Goal: Task Accomplishment & Management: Complete application form

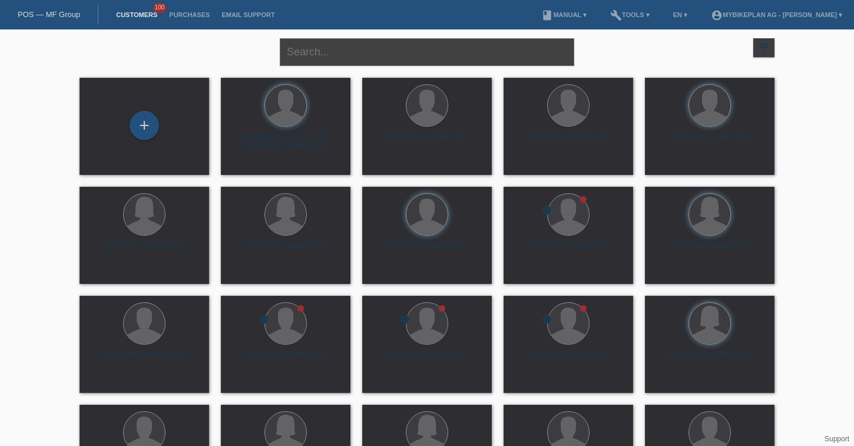
click at [330, 52] on input "text" at bounding box center [427, 52] width 294 height 28
paste input "[PERSON_NAME] [PERSON_NAME]"
type input "[PERSON_NAME] [PERSON_NAME]"
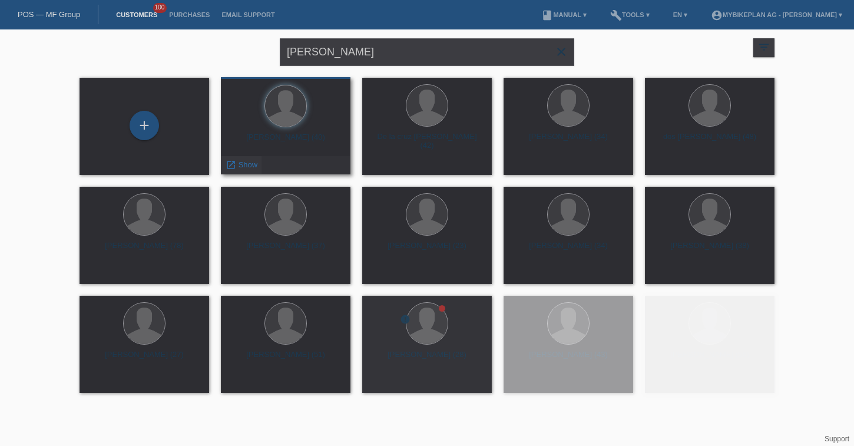
click at [252, 162] on span "Show" at bounding box center [247, 164] width 19 height 9
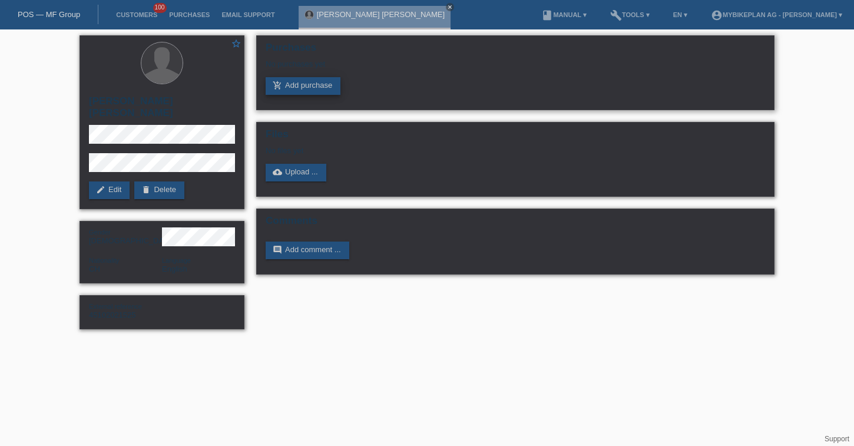
click at [323, 84] on link "add_shopping_cart Add purchase" at bounding box center [302, 86] width 75 height 18
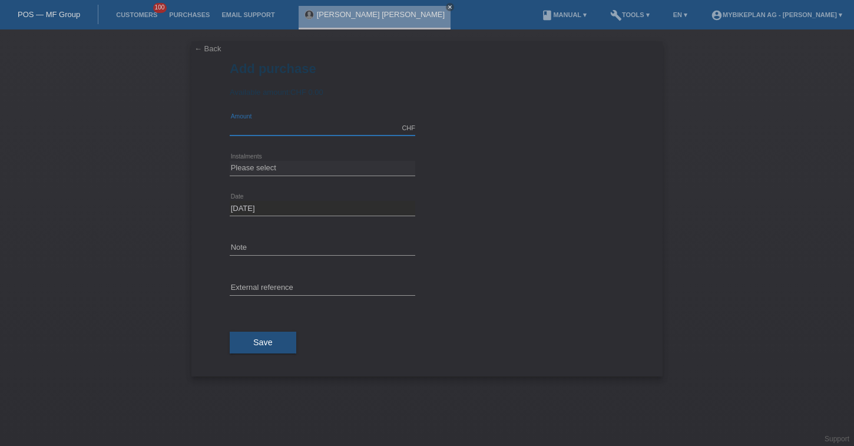
click at [270, 122] on input "text" at bounding box center [322, 128] width 185 height 15
click at [139, 15] on link "Customers" at bounding box center [136, 14] width 53 height 7
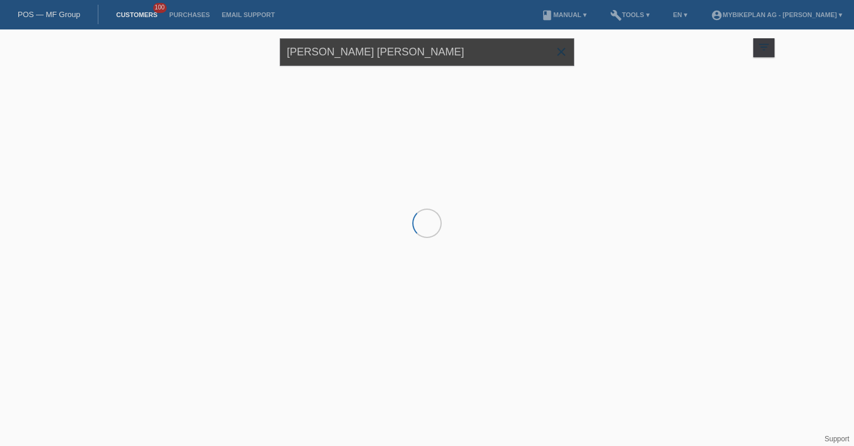
click at [349, 58] on input "[PERSON_NAME] [PERSON_NAME]" at bounding box center [427, 52] width 294 height 28
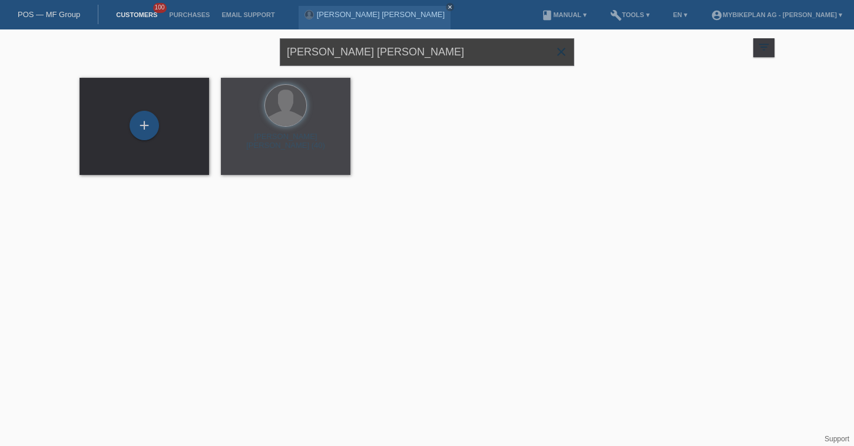
click at [349, 58] on input "[PERSON_NAME] [PERSON_NAME]" at bounding box center [427, 52] width 294 height 28
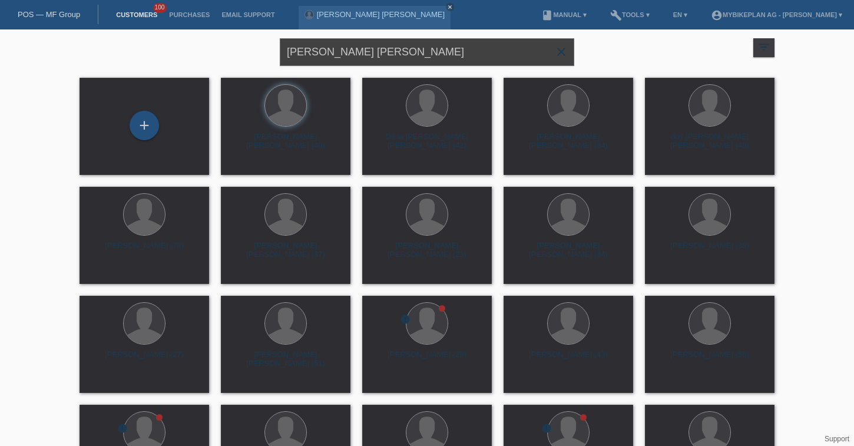
click at [348, 58] on input "[PERSON_NAME] [PERSON_NAME]" at bounding box center [427, 52] width 294 height 28
click at [346, 49] on input "[PERSON_NAME] [PERSON_NAME]" at bounding box center [427, 52] width 294 height 28
click at [346, 48] on input "[PERSON_NAME] [PERSON_NAME]" at bounding box center [427, 52] width 294 height 28
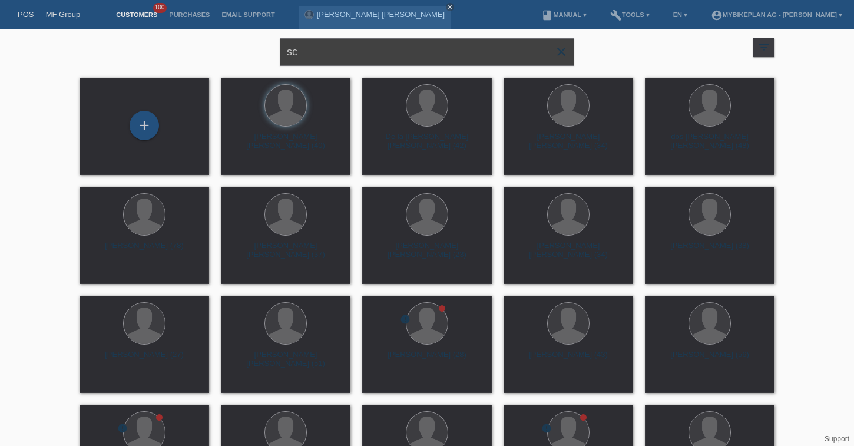
type input "s"
type input "[PERSON_NAME]"
click at [140, 124] on div "+" at bounding box center [144, 125] width 29 height 29
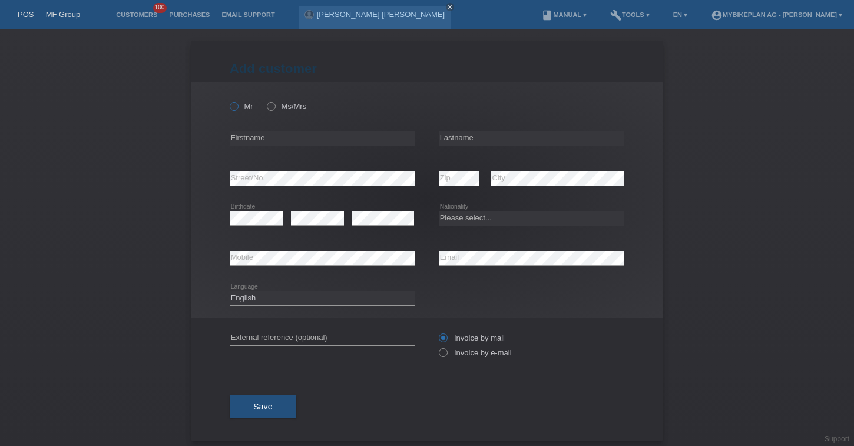
click at [228, 100] on icon at bounding box center [228, 100] width 0 height 0
click at [237, 106] on input "Mr" at bounding box center [234, 106] width 8 height 8
radio input "true"
click at [255, 130] on div "error Firstname" at bounding box center [322, 138] width 185 height 40
click at [255, 135] on input "text" at bounding box center [322, 138] width 185 height 15
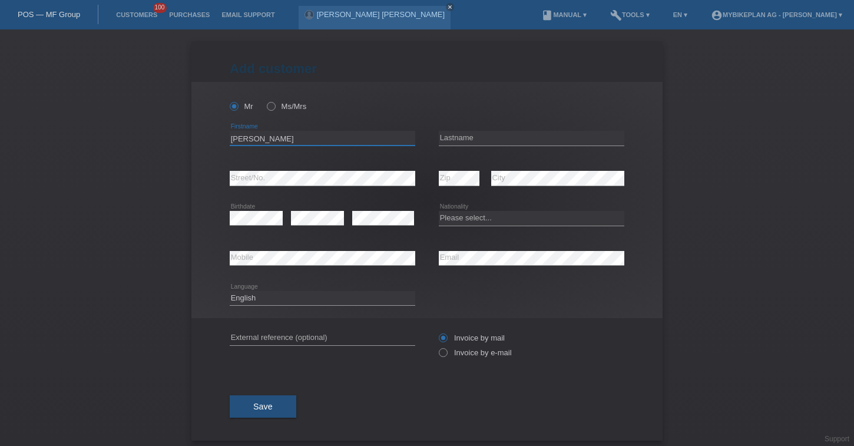
type input "Michael"
click at [448, 139] on input "text" at bounding box center [531, 138] width 185 height 15
type input "Schärer"
click at [489, 217] on select "Please select... Switzerland Austria Germany Liechtenstein ------------ Afghani…" at bounding box center [531, 218] width 185 height 14
select select "CH"
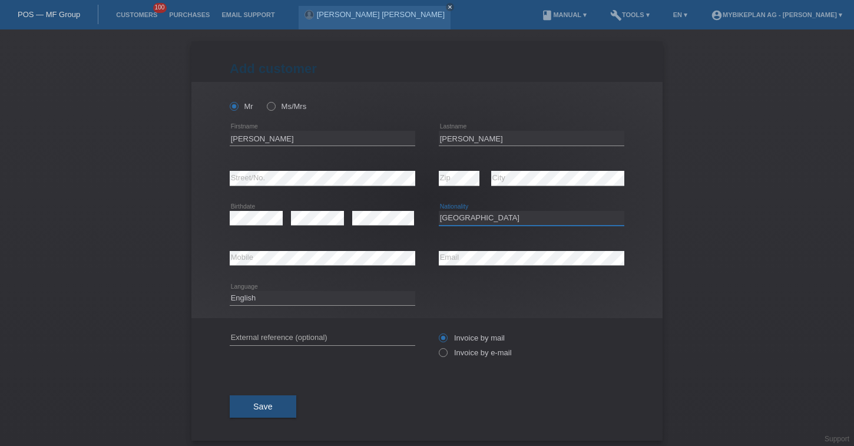
click at [439, 211] on select "Please select... Switzerland Austria Germany Liechtenstein ------------ Afghani…" at bounding box center [531, 218] width 185 height 14
click at [344, 300] on select "Deutsch Français Italiano English" at bounding box center [322, 298] width 185 height 14
select select "de"
click at [230, 291] on select "Deutsch Français Italiano English" at bounding box center [322, 298] width 185 height 14
click at [468, 357] on label "Invoice by e-mail" at bounding box center [475, 352] width 73 height 9
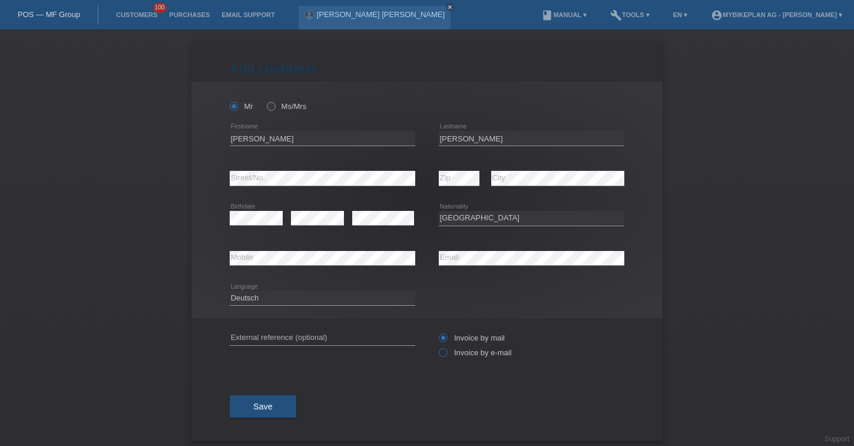
click at [446, 357] on input "Invoice by e-mail" at bounding box center [443, 355] width 8 height 15
radio input "true"
click at [278, 401] on button "Save" at bounding box center [263, 406] width 67 height 22
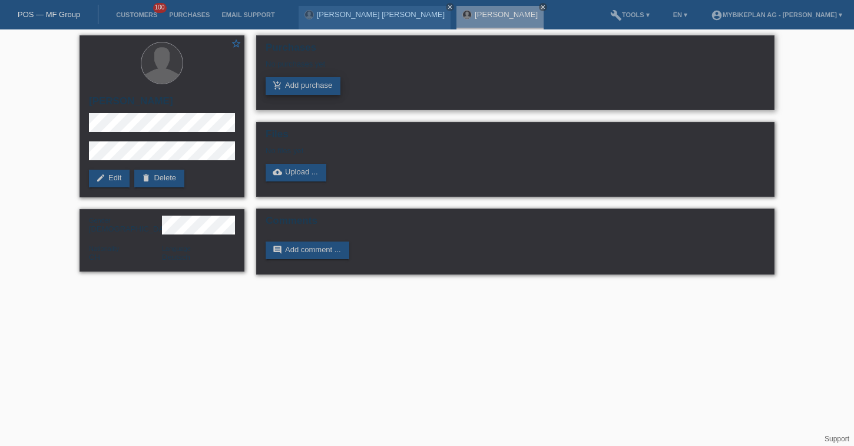
click at [308, 91] on link "add_shopping_cart Add purchase" at bounding box center [302, 86] width 75 height 18
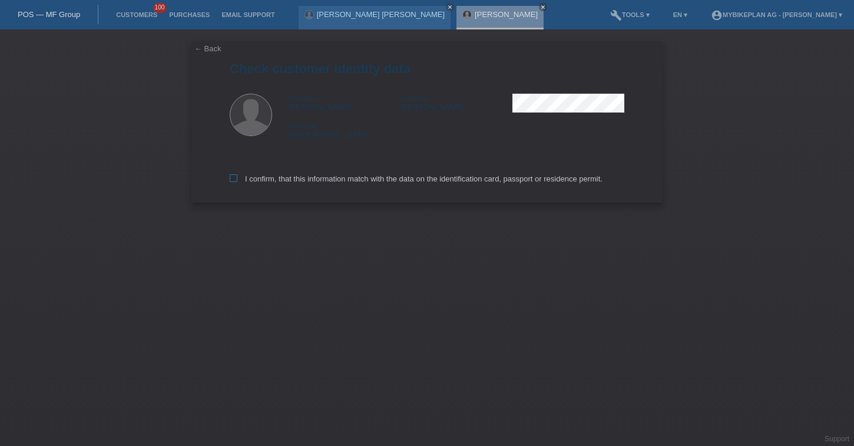
click at [245, 178] on label "I confirm, that this information match with the data on the identification card…" at bounding box center [416, 178] width 373 height 9
click at [237, 178] on input "I confirm, that this information match with the data on the identification card…" at bounding box center [234, 178] width 8 height 8
checkbox input "true"
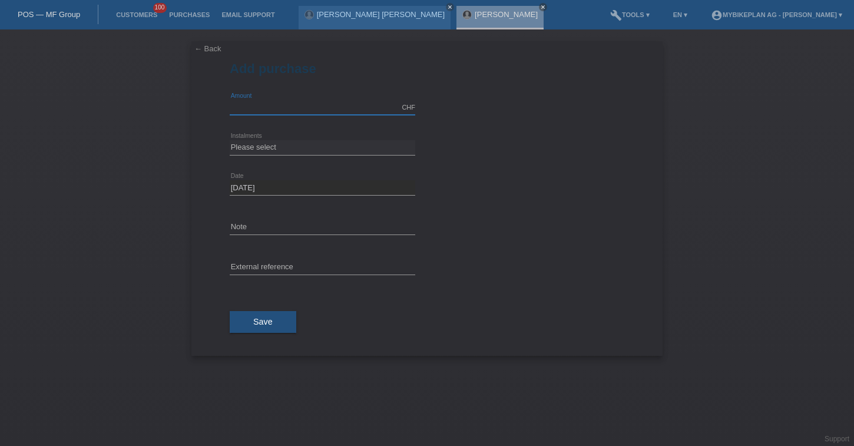
click at [284, 108] on input "text" at bounding box center [322, 107] width 185 height 15
type input "12999.00"
click at [263, 147] on select "Please select 6 instalments 12 instalments 18 instalments 24 instalments 36 ins…" at bounding box center [322, 147] width 185 height 14
select select "487"
click at [230, 140] on select "Please select 6 instalments 12 instalments 18 instalments 24 instalments 36 ins…" at bounding box center [322, 147] width 185 height 14
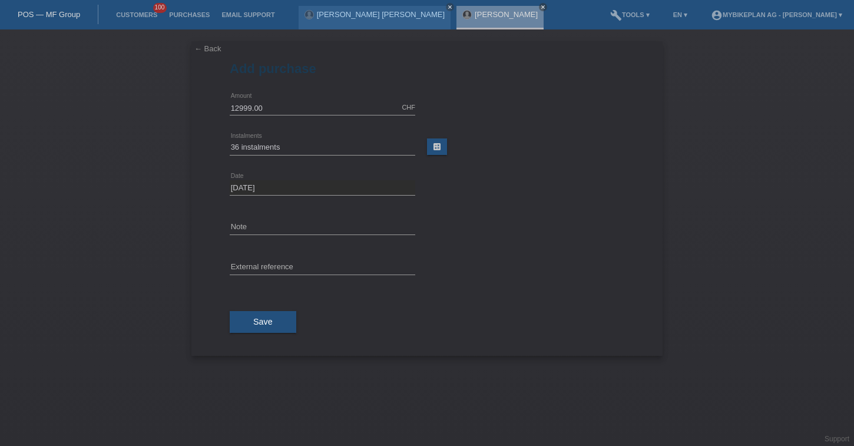
click at [268, 256] on div "error External reference" at bounding box center [322, 268] width 185 height 40
click at [266, 262] on input "text" at bounding box center [322, 267] width 185 height 15
paste input "45149702241"
type input "45149702241"
click at [254, 329] on button "Save" at bounding box center [263, 322] width 67 height 22
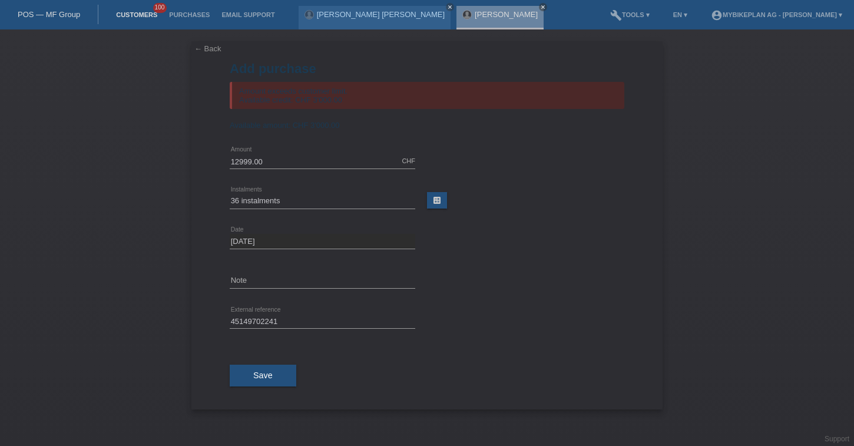
click at [120, 16] on link "Customers" at bounding box center [136, 14] width 53 height 7
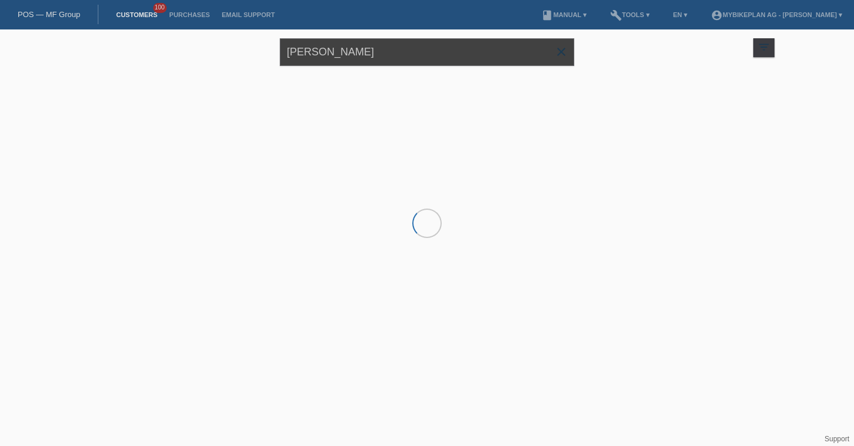
click at [340, 60] on input "[PERSON_NAME]" at bounding box center [427, 52] width 294 height 28
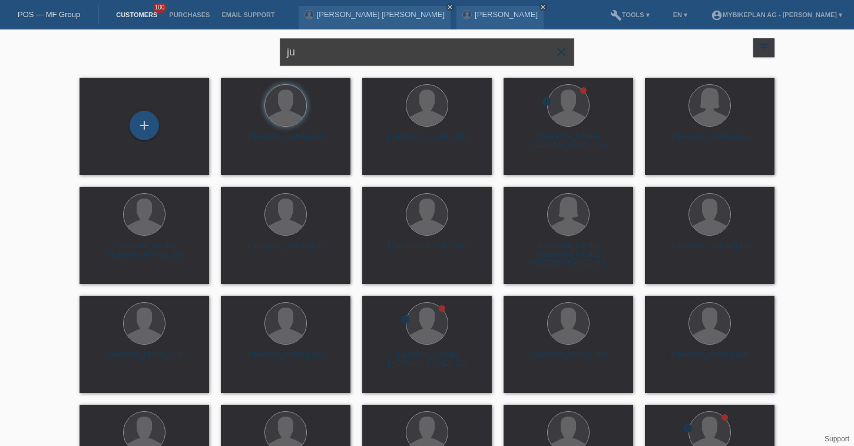
type input "j"
type input "[PERSON_NAME]"
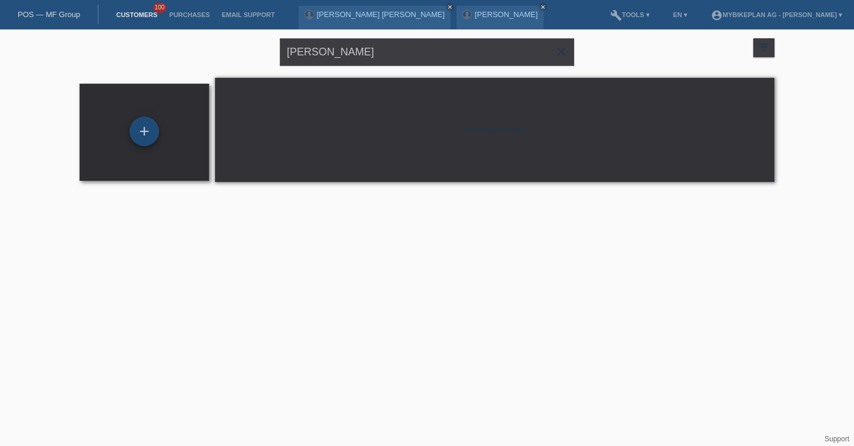
click at [145, 134] on div "+" at bounding box center [144, 131] width 29 height 29
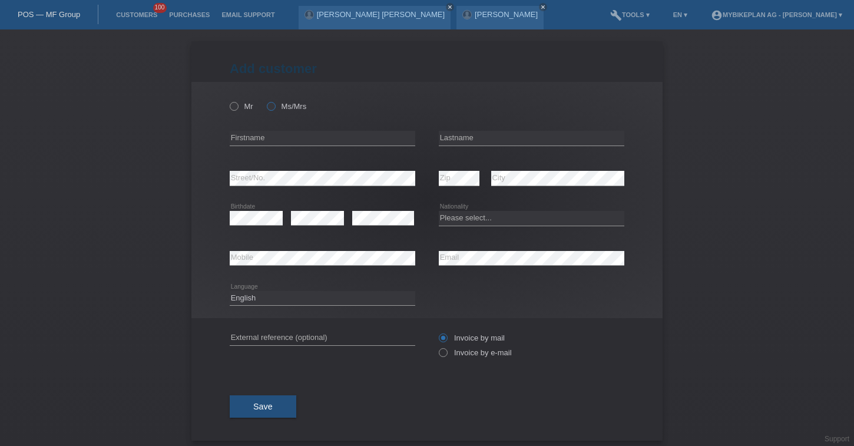
click at [291, 110] on label "Ms/Mrs" at bounding box center [286, 106] width 39 height 9
click at [274, 109] on input "Ms/Mrs" at bounding box center [271, 106] width 8 height 8
radio input "true"
click at [284, 131] on div "error Firstname" at bounding box center [322, 138] width 185 height 40
click at [278, 140] on input "text" at bounding box center [322, 138] width 185 height 15
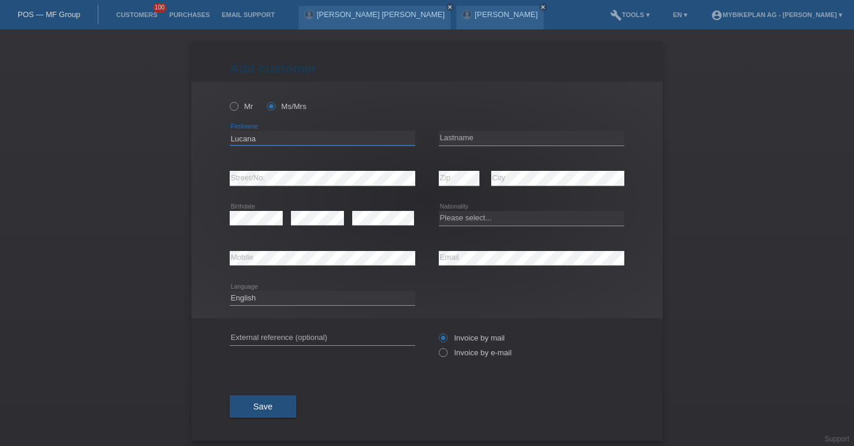
type input "Lucana"
click at [464, 140] on input "text" at bounding box center [531, 138] width 185 height 15
type input "Juretic"
click at [484, 0] on html "POS — MF Group Customers 100 Purchases Email Support Luciano Alberto Bruno close" at bounding box center [427, 14] width 854 height 29
click at [145, 14] on link "Customers" at bounding box center [136, 14] width 53 height 7
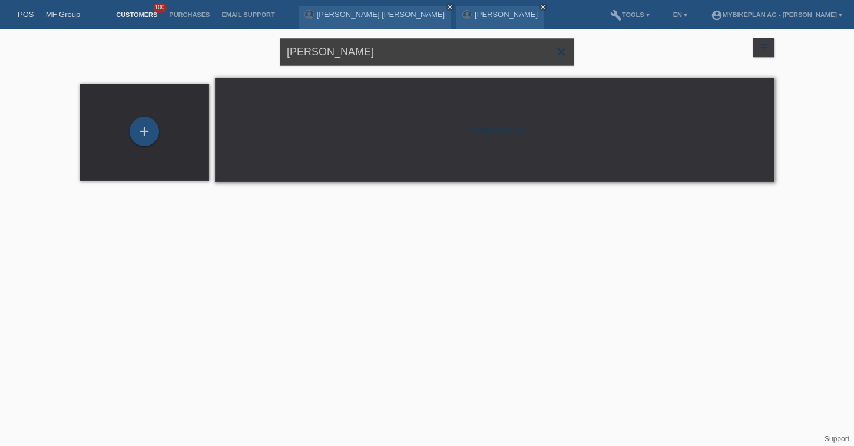
click at [385, 54] on input "[PERSON_NAME]" at bounding box center [427, 52] width 294 height 28
click at [318, 52] on input "Lucana Juretic" at bounding box center [427, 52] width 294 height 28
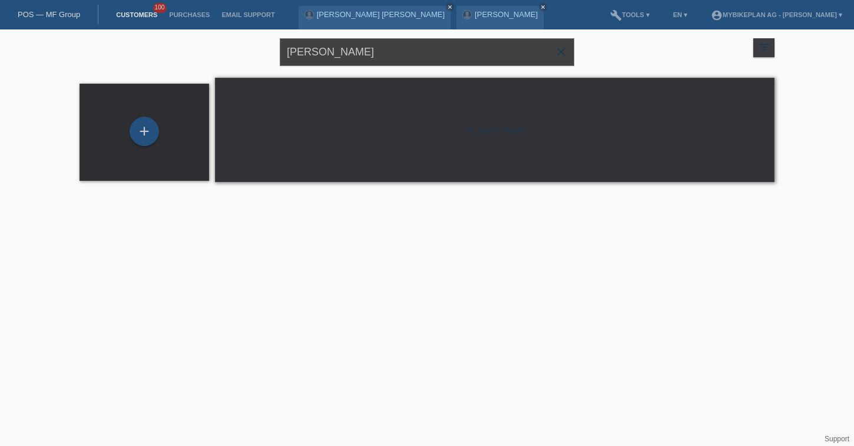
click at [318, 52] on input "Lucana Juretic" at bounding box center [427, 52] width 294 height 28
type input "Taher salemi"
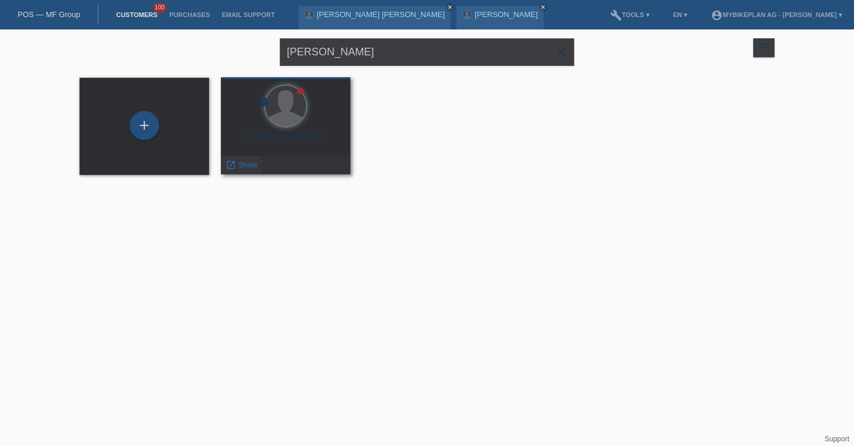
click at [254, 170] on div "launch Show" at bounding box center [241, 165] width 40 height 18
click at [246, 167] on span "Show" at bounding box center [247, 164] width 19 height 9
